Goal: Information Seeking & Learning: Learn about a topic

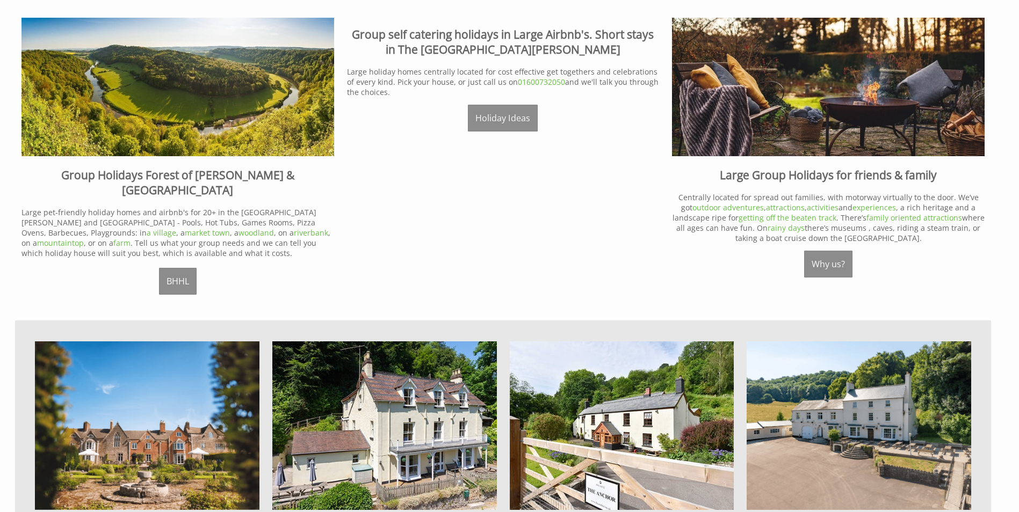
scroll to position [698, 0]
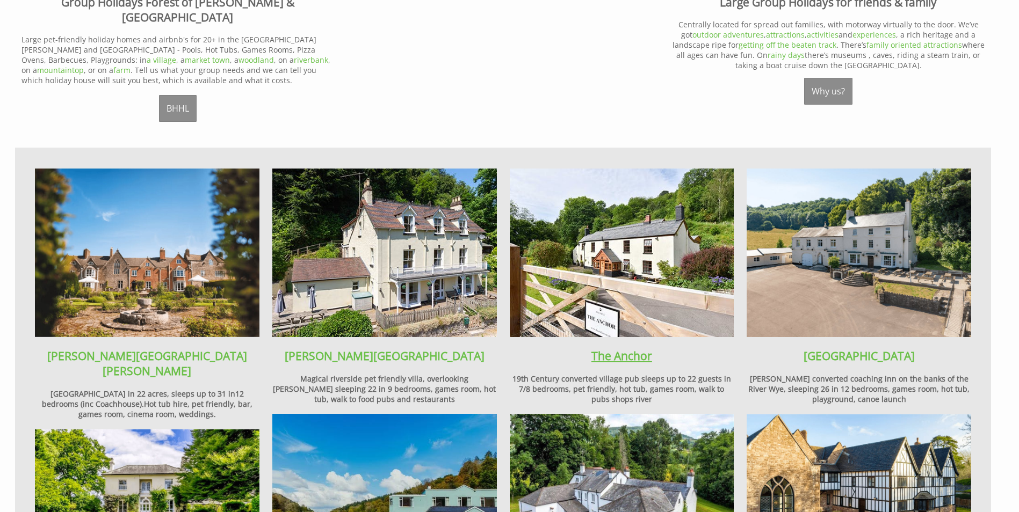
click at [621, 349] on link "The Anchor" at bounding box center [621, 356] width 61 height 15
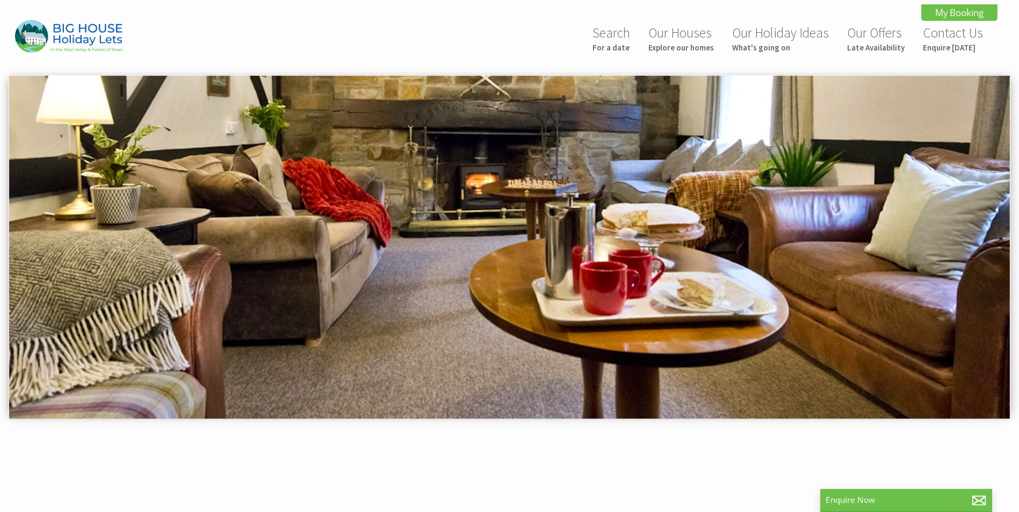
click at [860, 243] on img at bounding box center [509, 248] width 1001 height 344
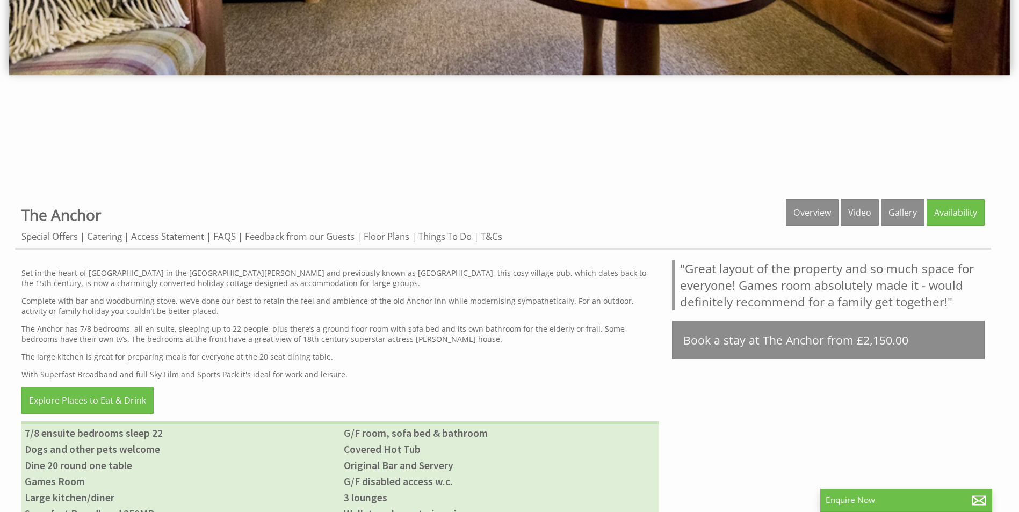
scroll to position [376, 0]
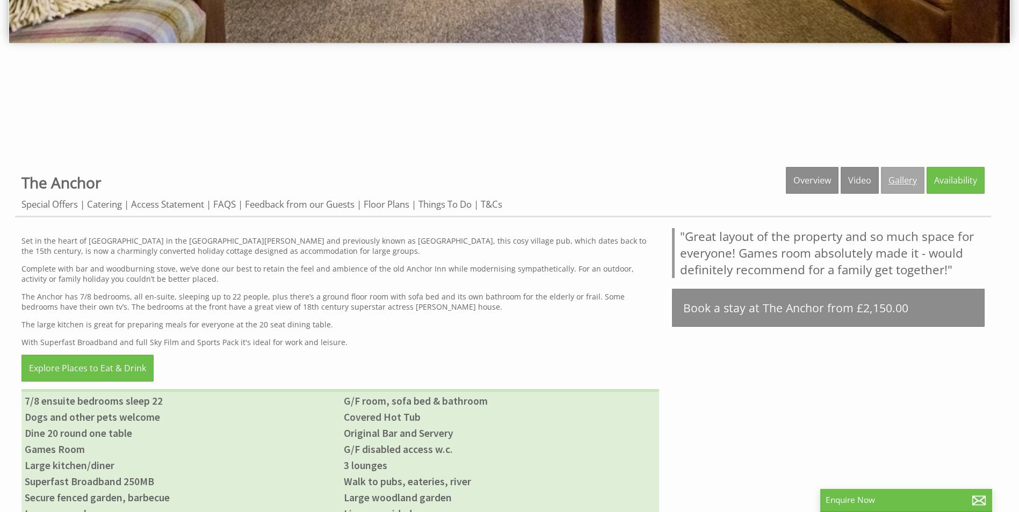
click at [908, 188] on link "Gallery" at bounding box center [903, 180] width 44 height 27
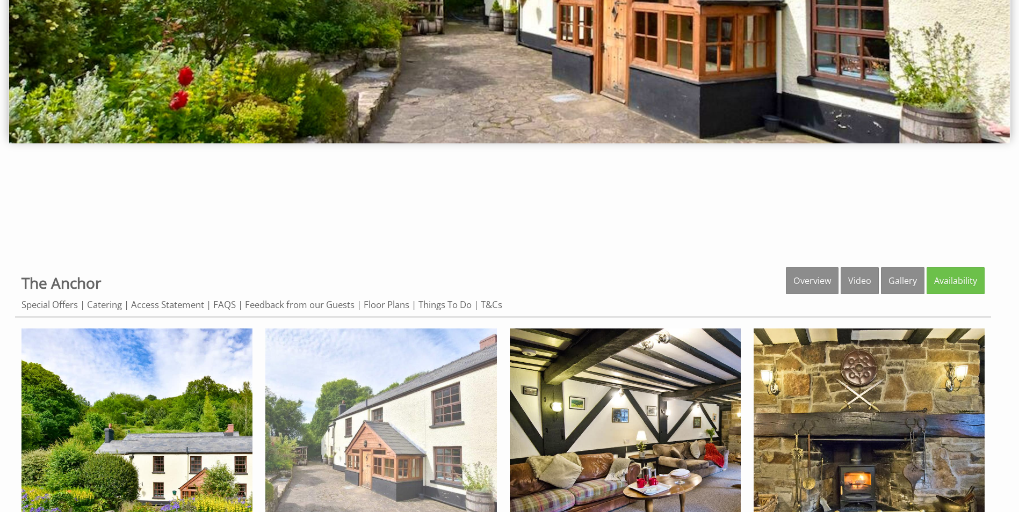
scroll to position [368, 0]
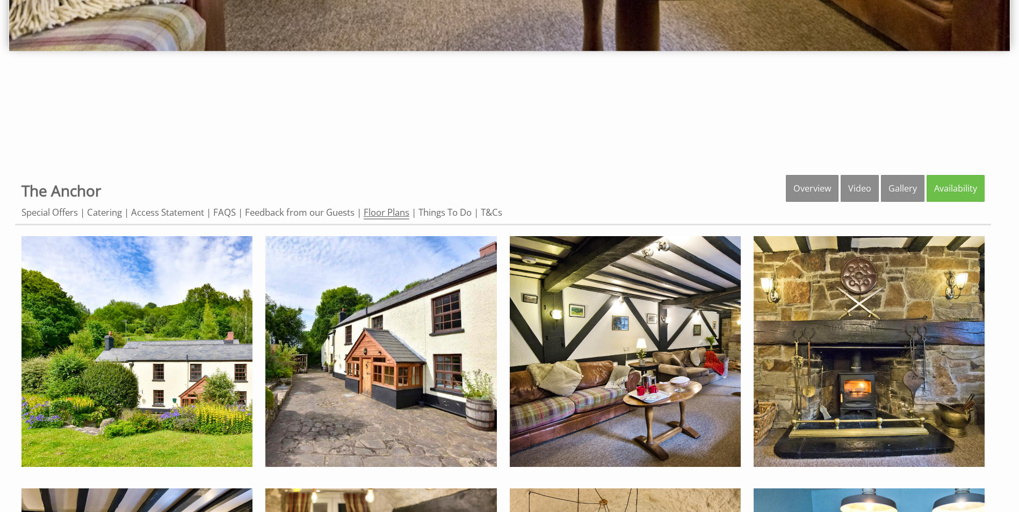
click at [386, 207] on link "Floor Plans" at bounding box center [387, 212] width 46 height 13
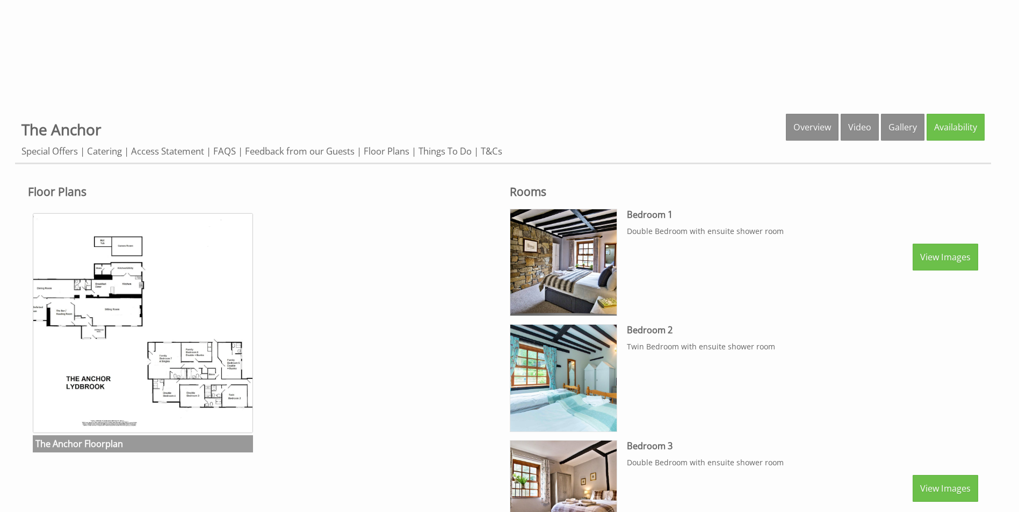
scroll to position [269, 0]
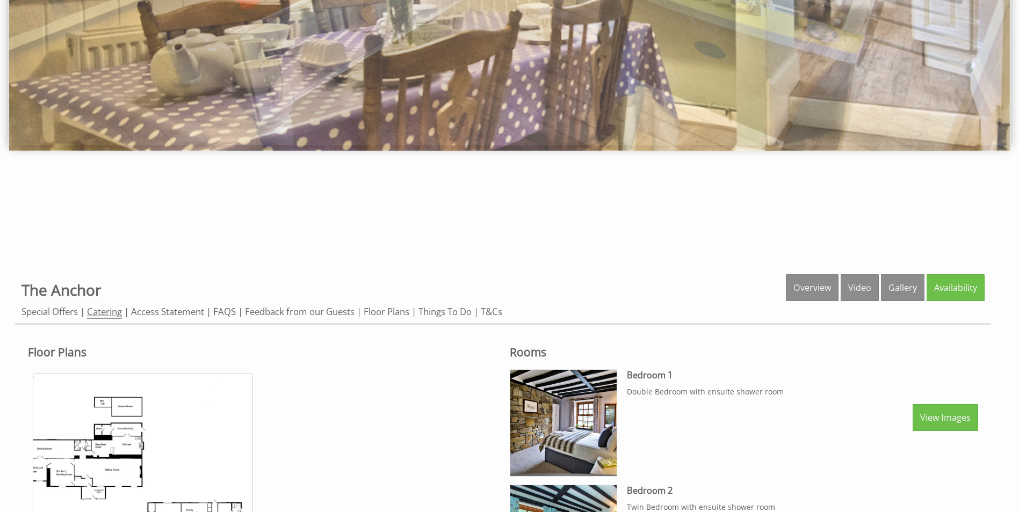
click at [112, 314] on link "Catering" at bounding box center [104, 312] width 35 height 13
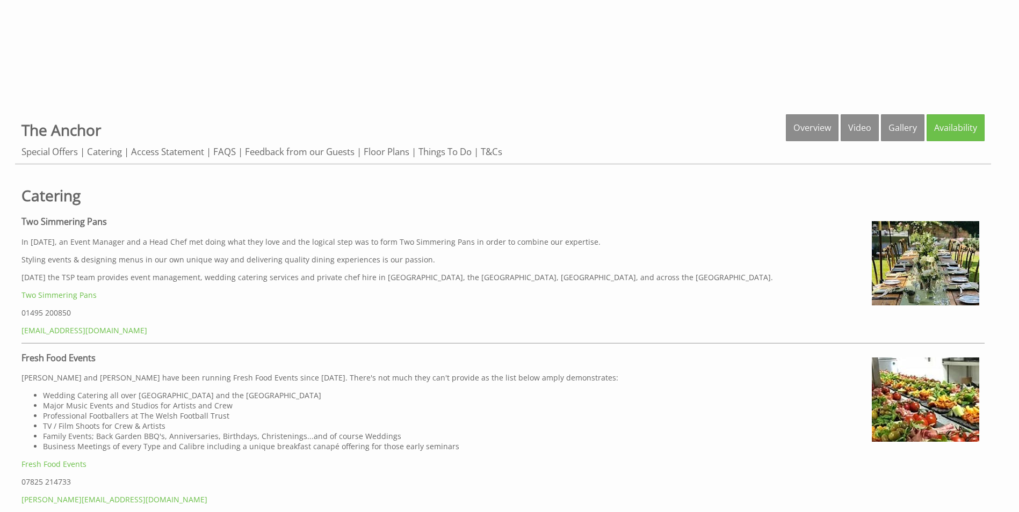
scroll to position [430, 0]
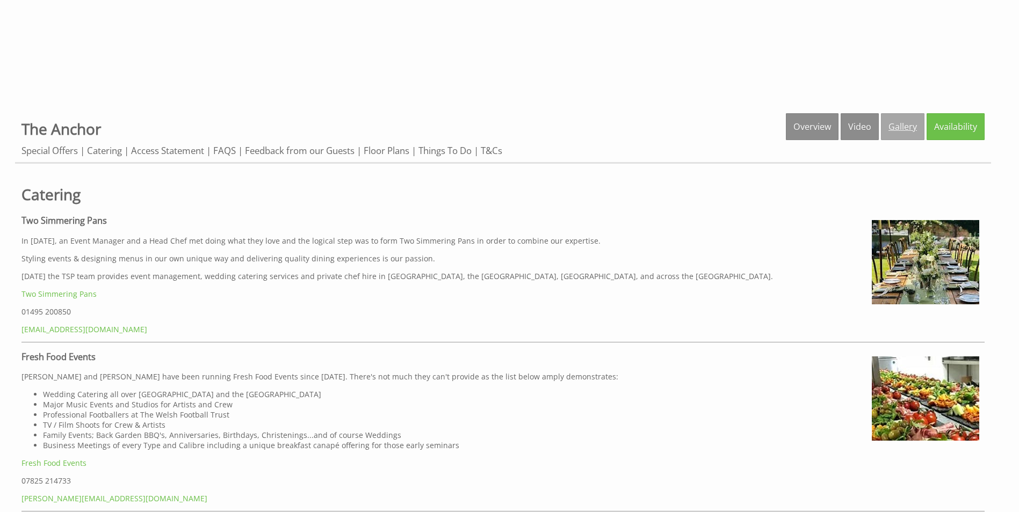
click at [915, 126] on link "Gallery" at bounding box center [903, 126] width 44 height 27
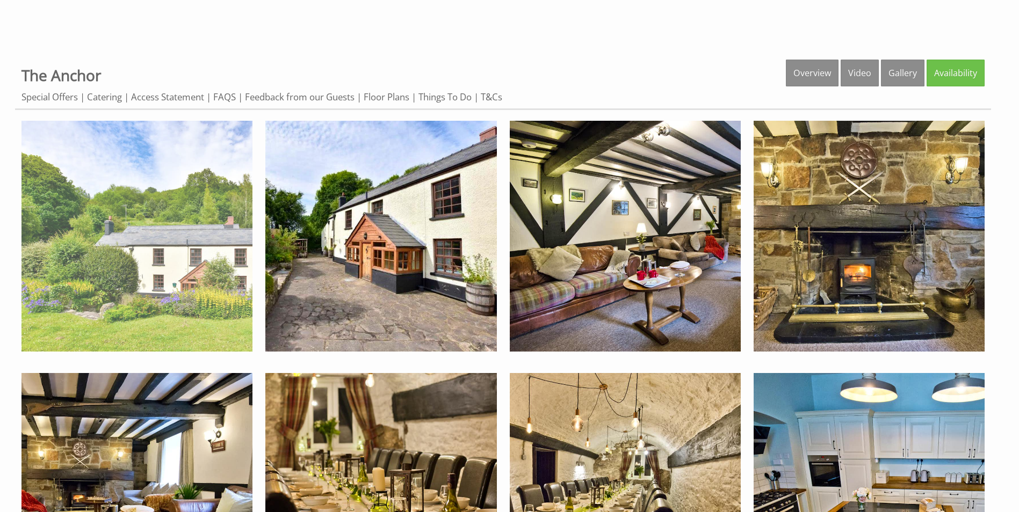
scroll to position [537, 0]
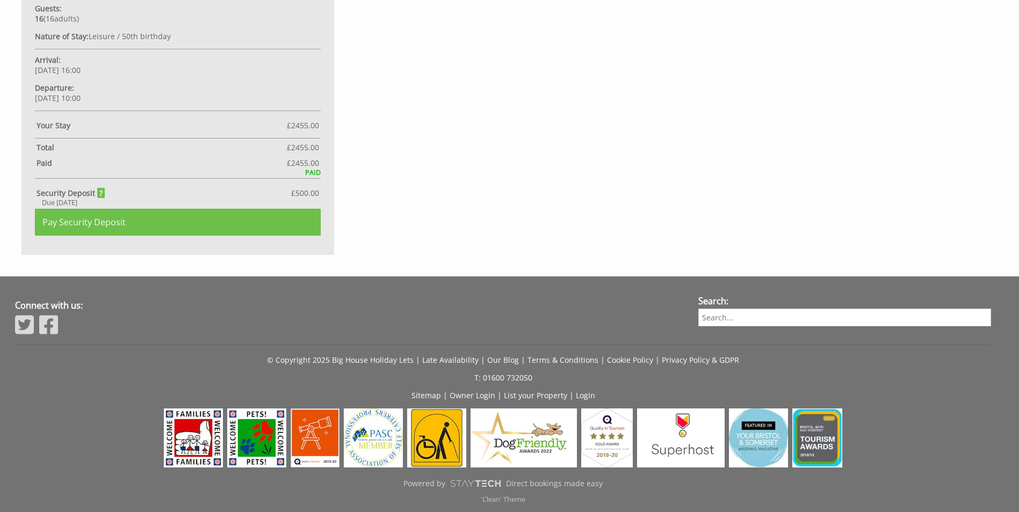
scroll to position [747, 0]
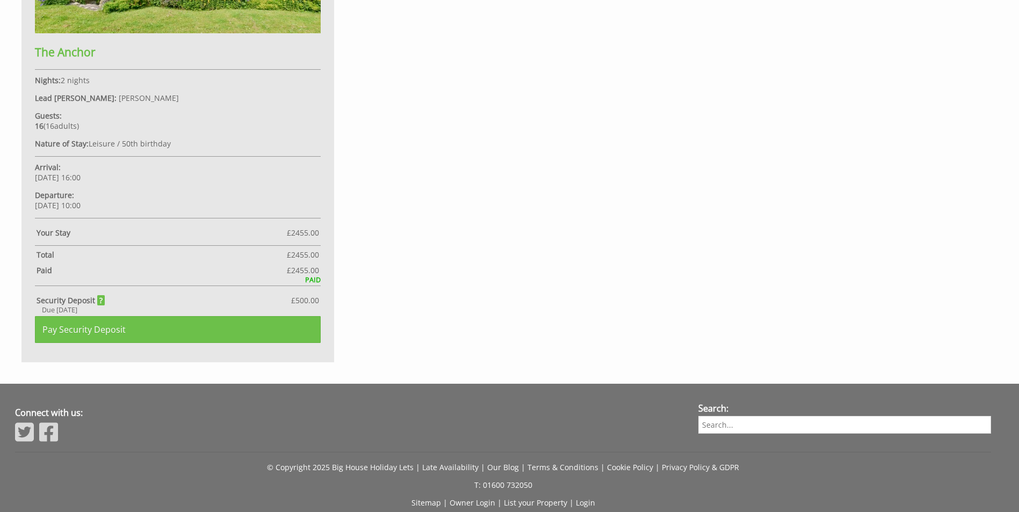
drag, startPoint x: 35, startPoint y: 168, endPoint x: 128, endPoint y: 202, distance: 98.8
click at [128, 202] on div "The Anchor Nights: 2 nights Lead [PERSON_NAME]: [PERSON_NAME] Guests: 16 ( 16 a…" at bounding box center [177, 99] width 313 height 526
copy div "Arrival: [DATE] 16:00 Departure: [DATE] 10:00"
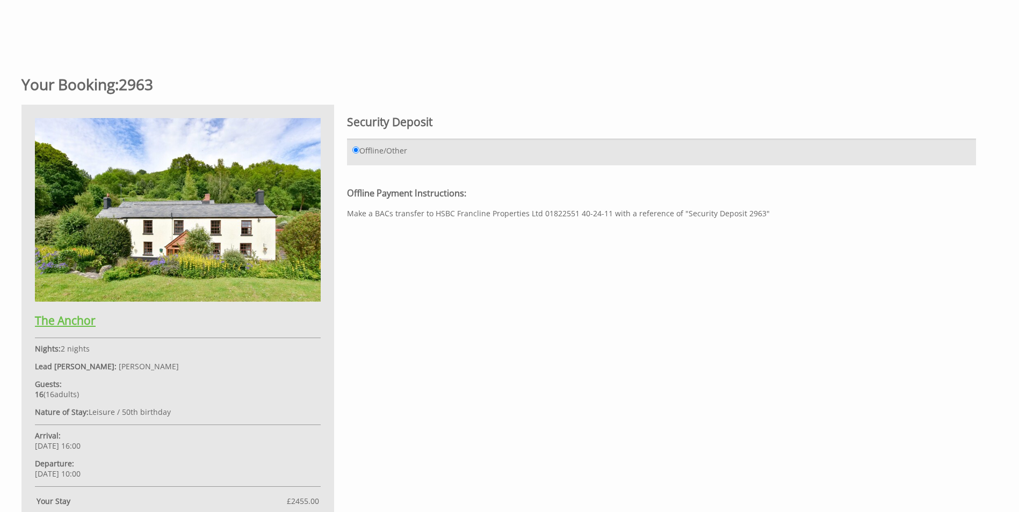
click at [198, 191] on img at bounding box center [178, 210] width 286 height 184
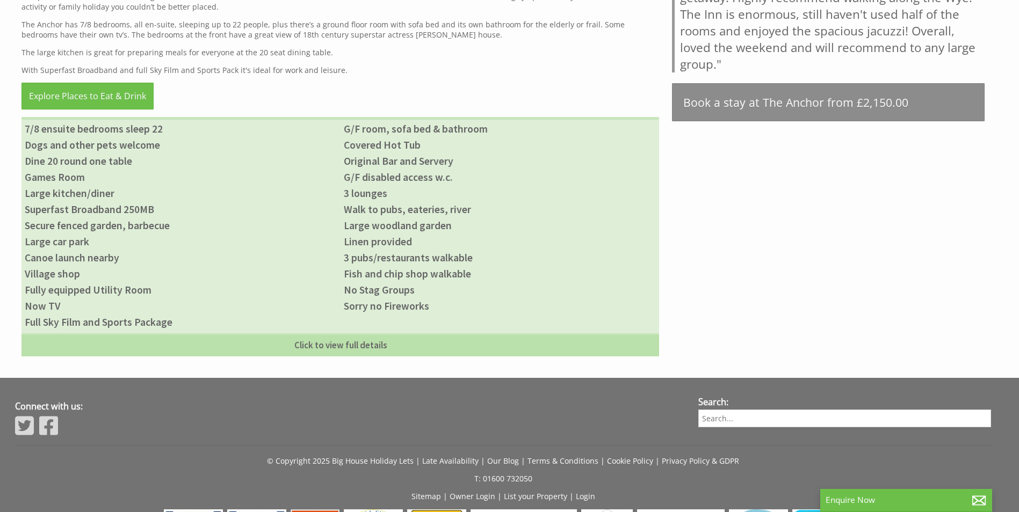
scroll to position [645, 0]
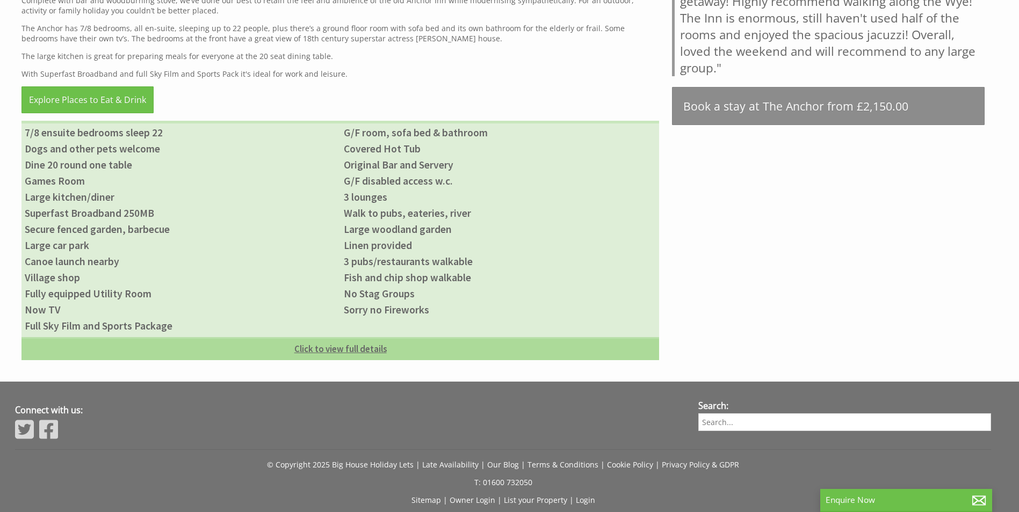
click at [321, 351] on link "Click to view full details" at bounding box center [340, 348] width 638 height 23
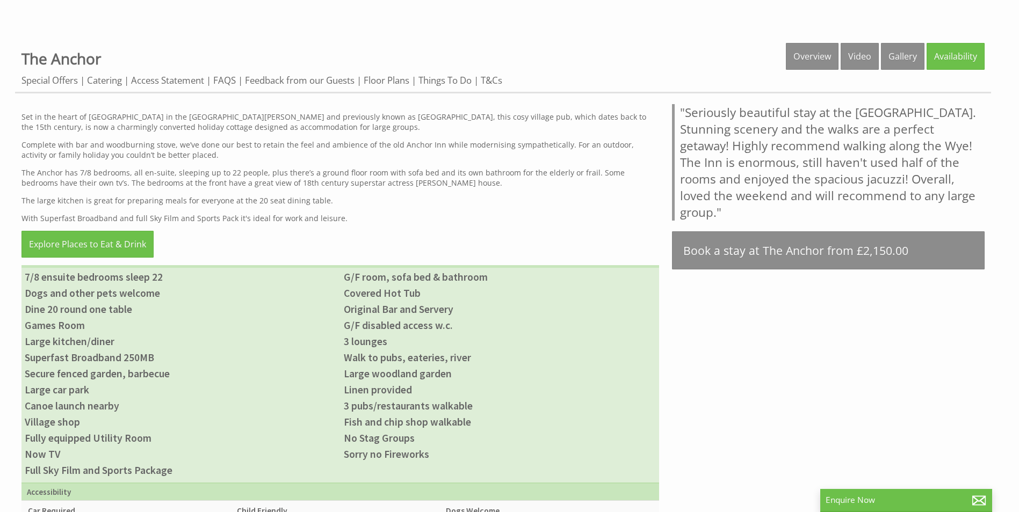
scroll to position [430, 0]
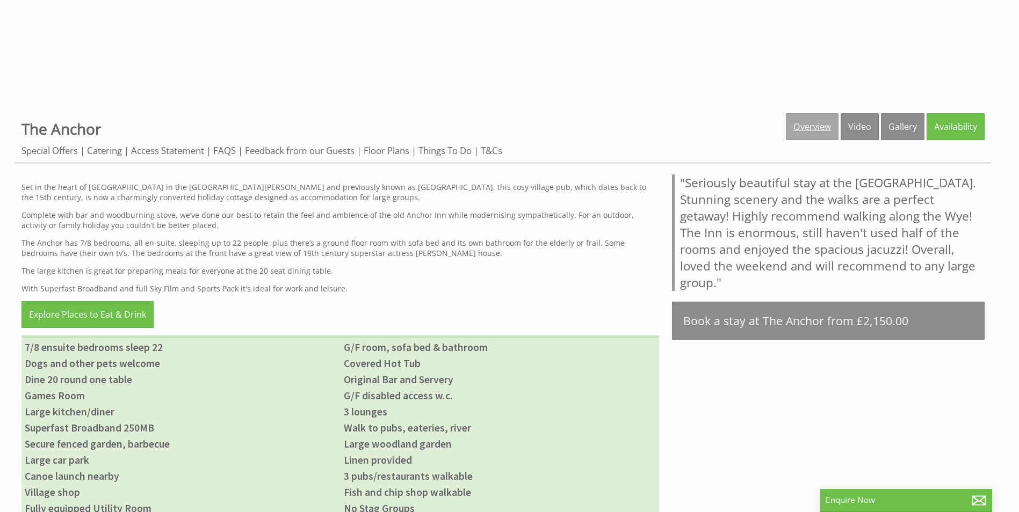
click at [816, 132] on link "Overview" at bounding box center [812, 126] width 53 height 27
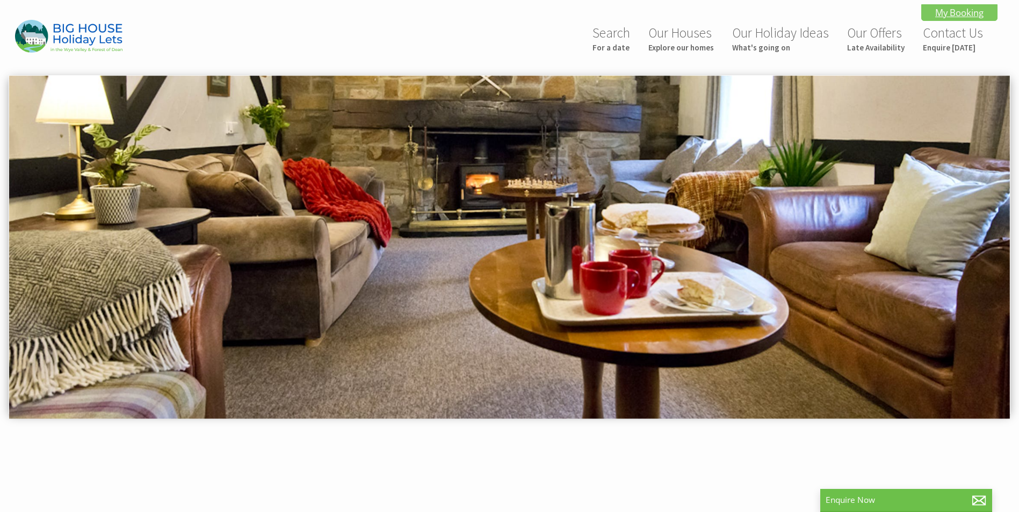
click at [945, 15] on link "My Booking" at bounding box center [959, 12] width 76 height 17
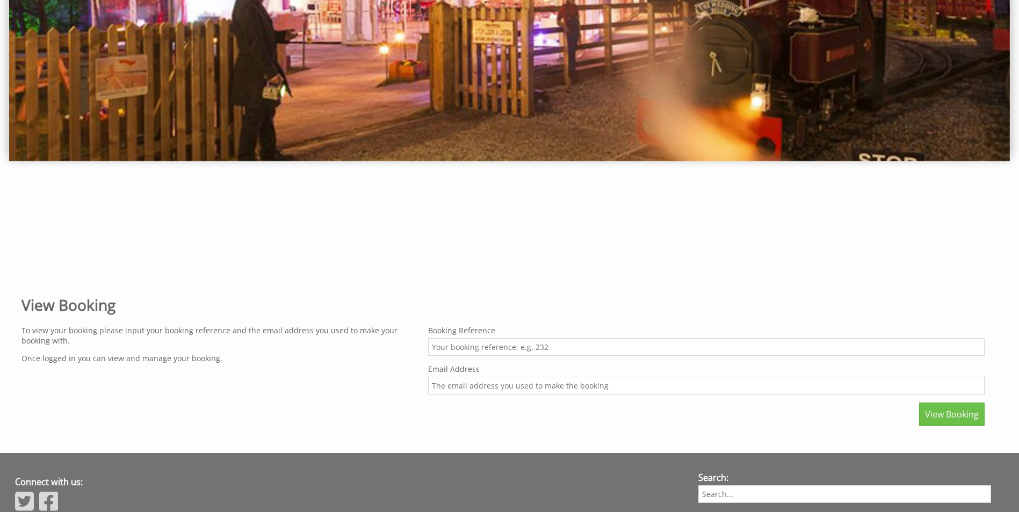
scroll to position [269, 0]
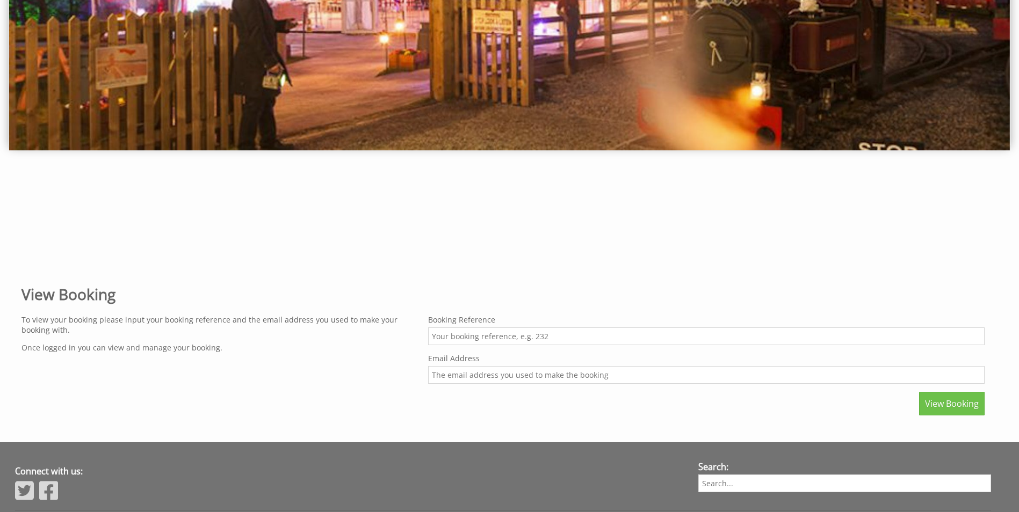
click at [505, 337] on input "Booking Reference" at bounding box center [706, 337] width 556 height 18
type input "2963"
type input "[EMAIL_ADDRESS][DOMAIN_NAME]"
click at [947, 407] on span "View Booking" at bounding box center [952, 404] width 54 height 12
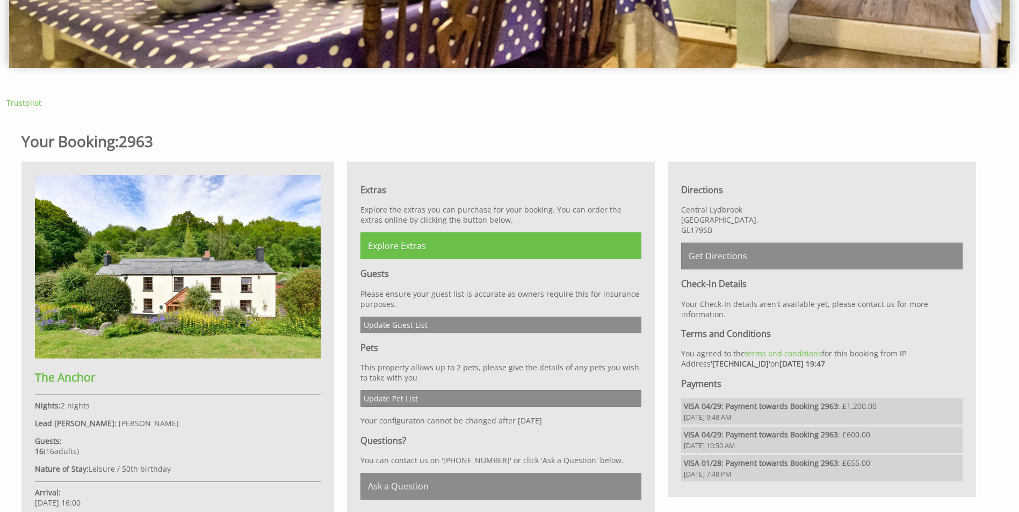
scroll to position [376, 0]
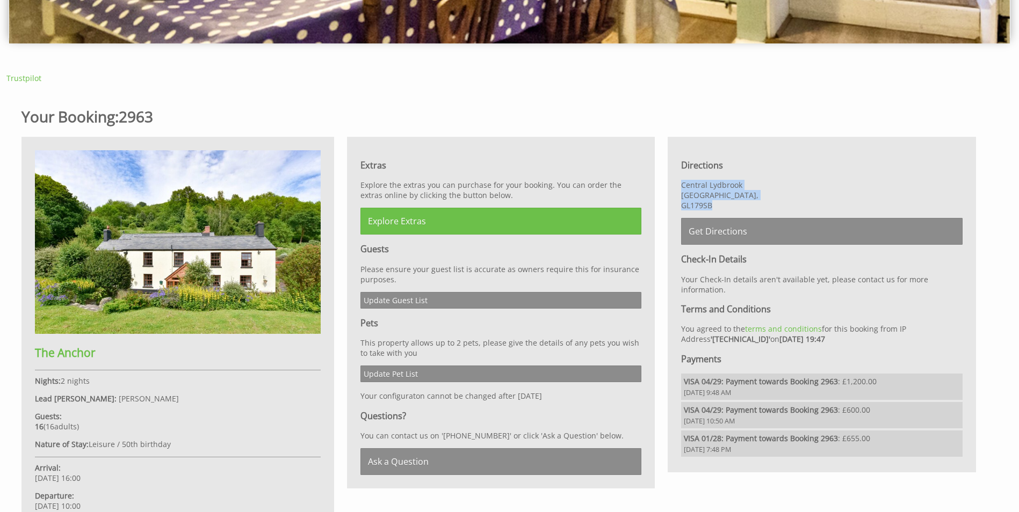
drag, startPoint x: 714, startPoint y: 208, endPoint x: 683, endPoint y: 183, distance: 40.2
click at [683, 183] on p "Central Lydbrook Gloucestershire, GL179SB" at bounding box center [821, 195] width 281 height 31
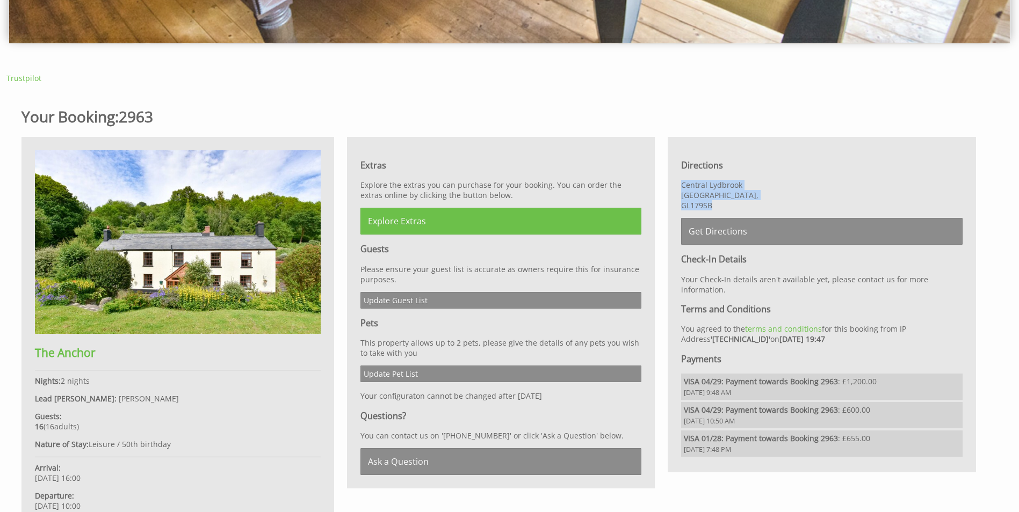
copy p "Central Lydbrook Gloucestershire, GL179SB"
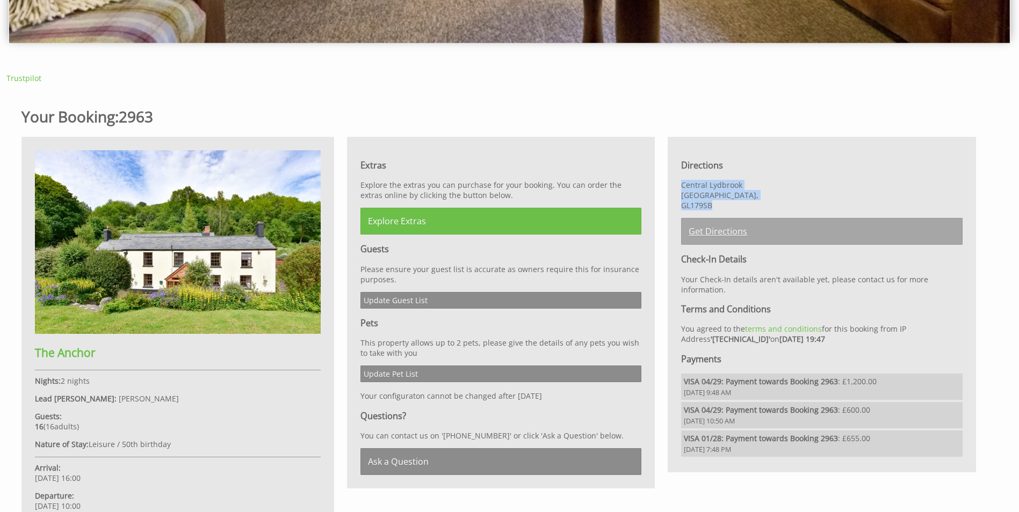
click at [715, 233] on link "Get Directions" at bounding box center [821, 231] width 281 height 27
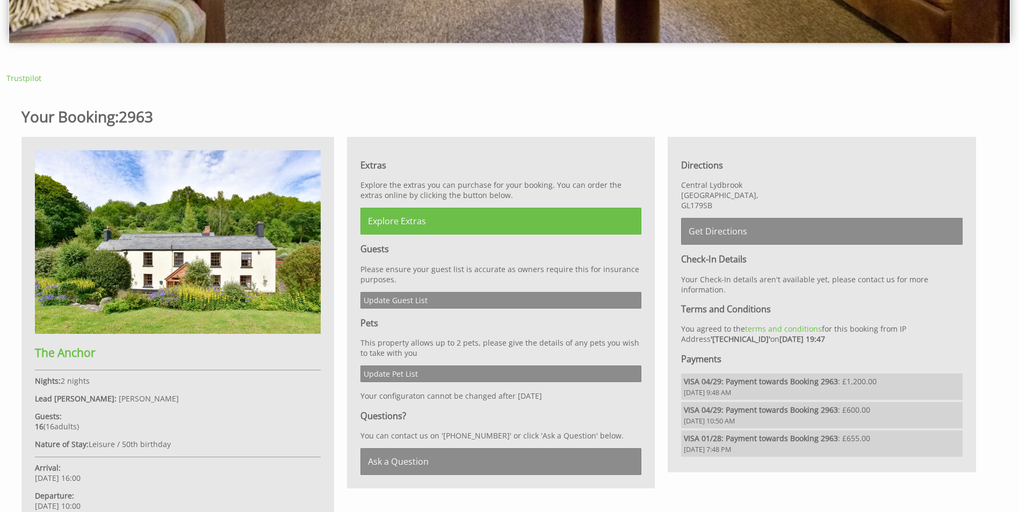
click at [697, 108] on h1 "Your Booking: 2963" at bounding box center [502, 116] width 963 height 20
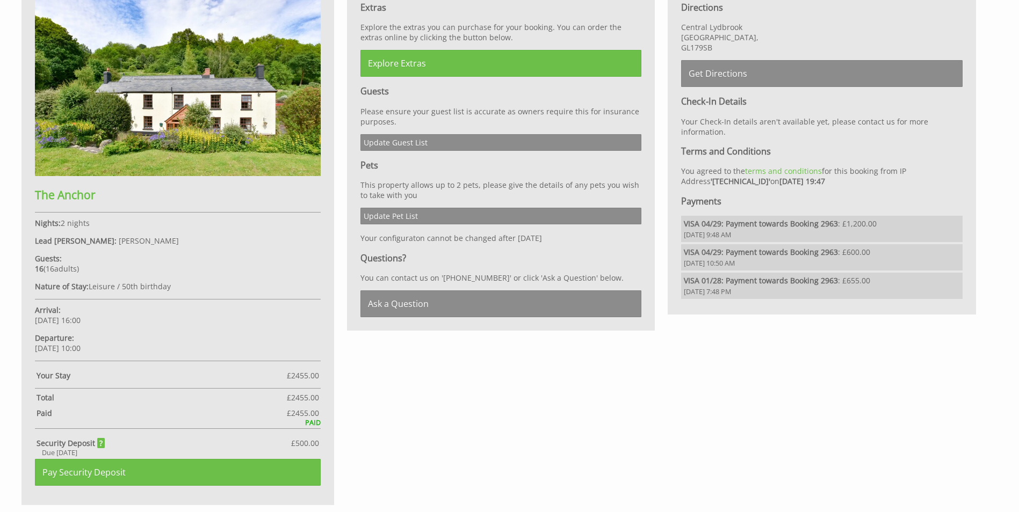
scroll to position [537, 0]
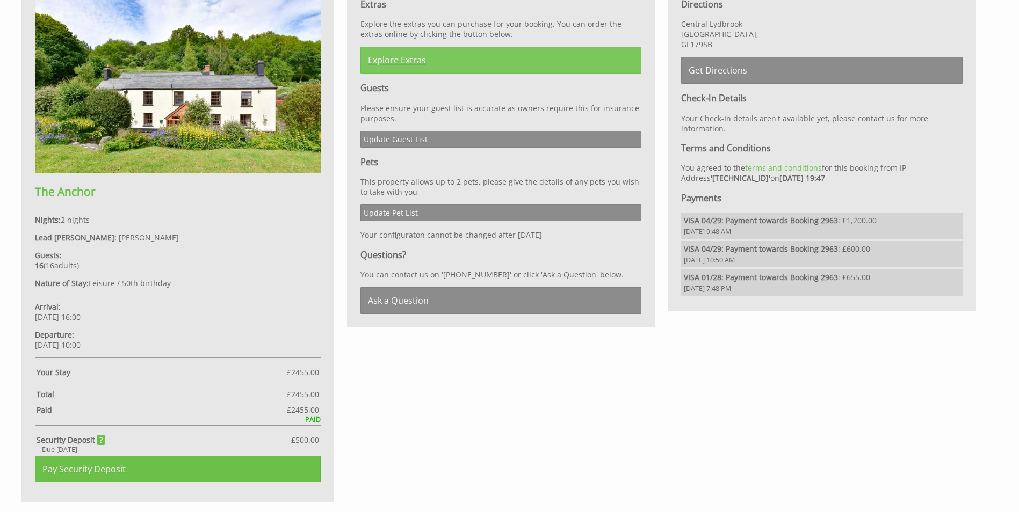
click at [404, 61] on link "Explore Extras" at bounding box center [500, 60] width 281 height 27
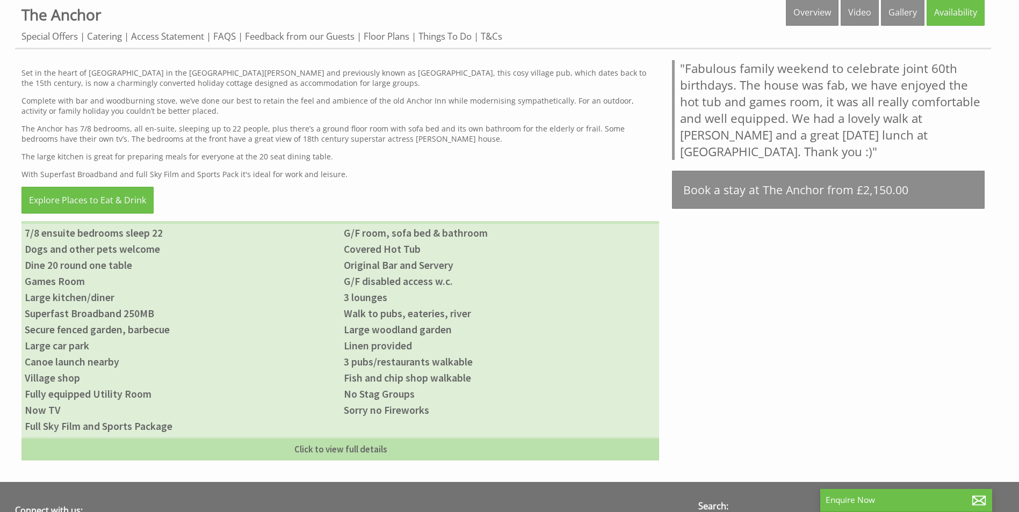
scroll to position [645, 0]
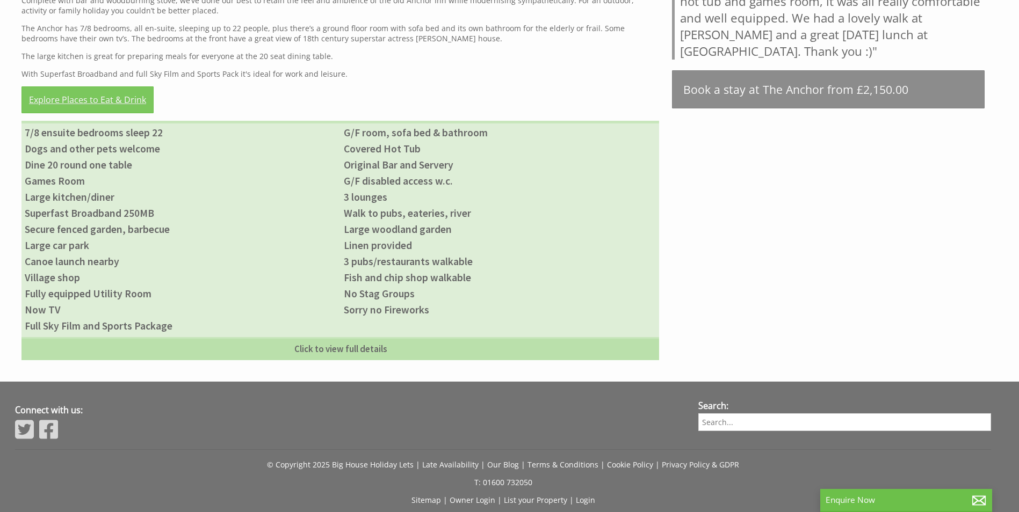
click at [103, 104] on link "Explore Places to Eat & Drink" at bounding box center [87, 99] width 132 height 27
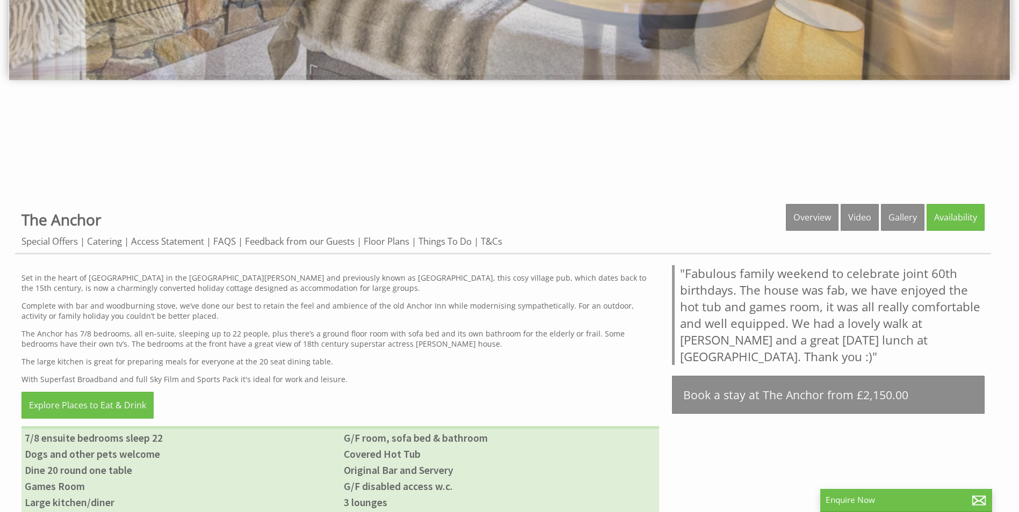
scroll to position [322, 0]
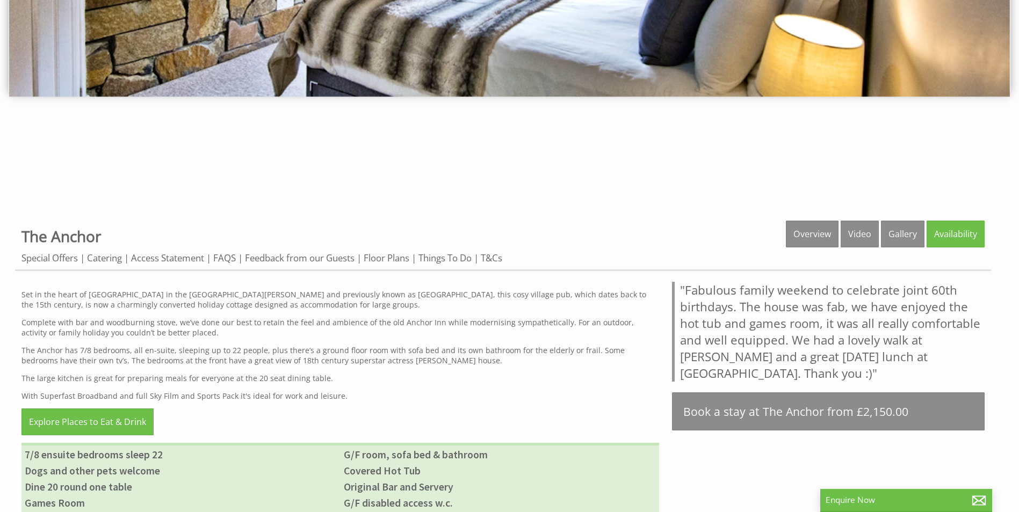
click at [638, 229] on div "Properties The Anchor Overview Video Gallery Availability Special Offers Cateri…" at bounding box center [503, 246] width 976 height 50
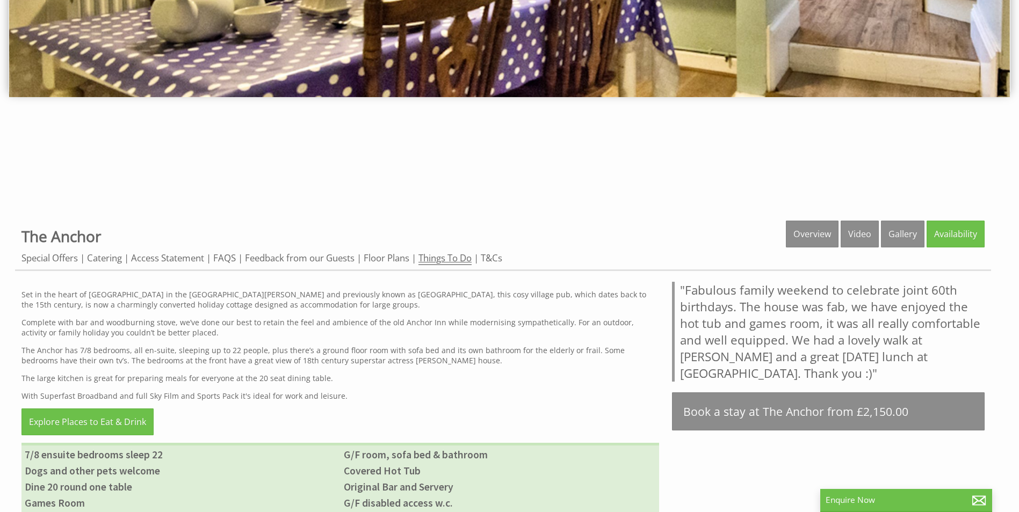
click at [432, 262] on link "Things To Do" at bounding box center [444, 258] width 53 height 13
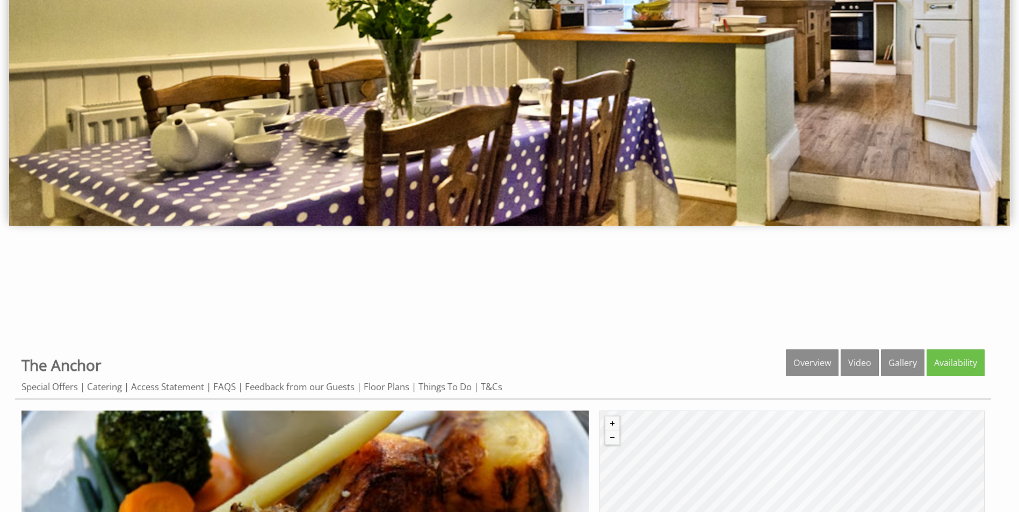
scroll to position [107, 0]
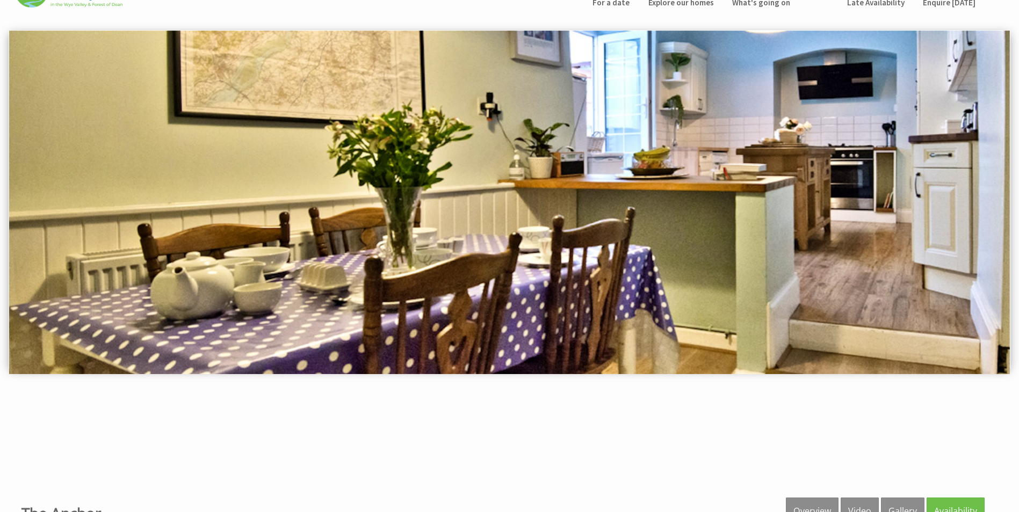
scroll to position [0, 0]
